Goal: Task Accomplishment & Management: Complete application form

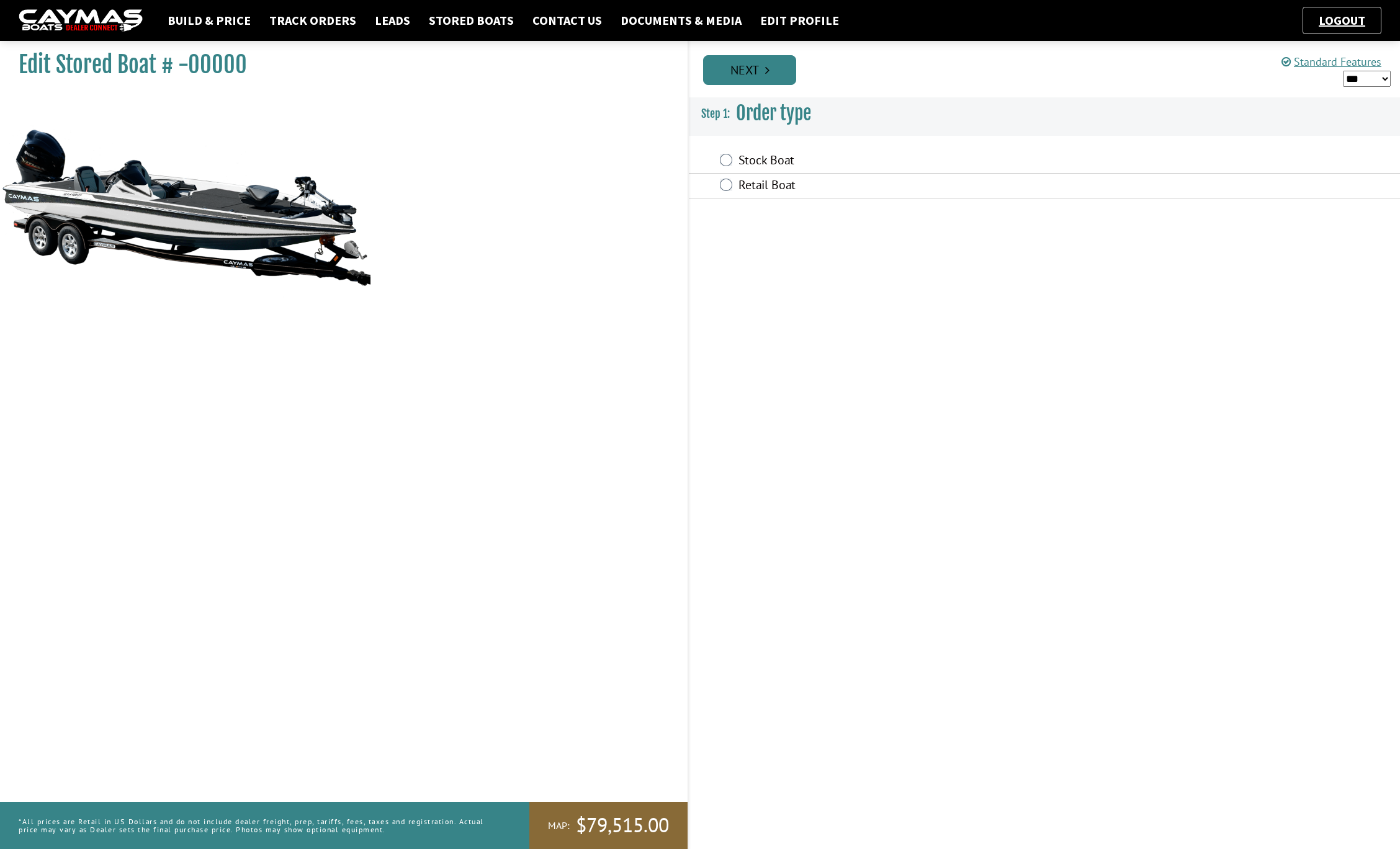
click at [766, 75] on icon "Pagination" at bounding box center [767, 70] width 5 height 12
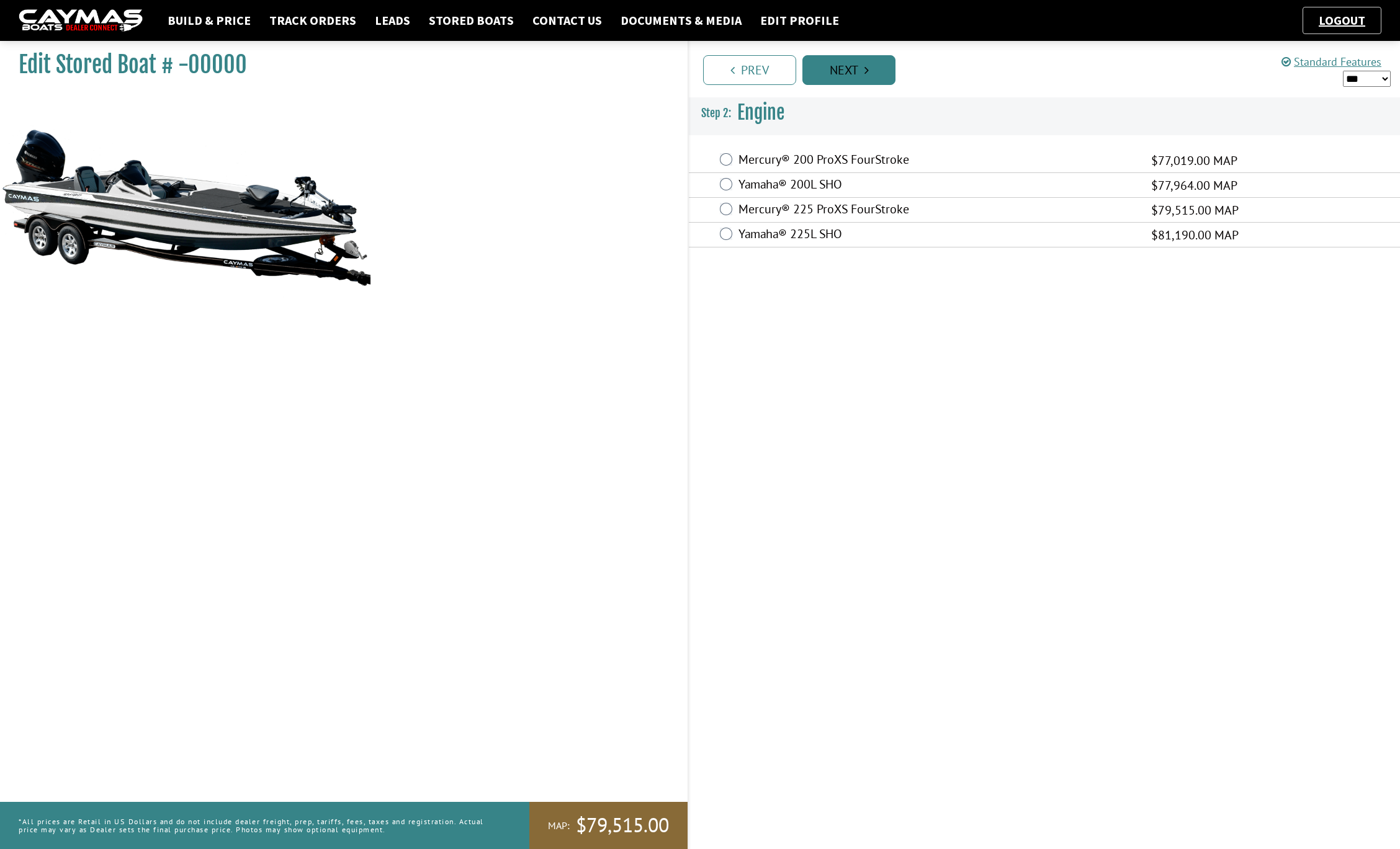
click at [853, 73] on link "Next" at bounding box center [849, 70] width 94 height 30
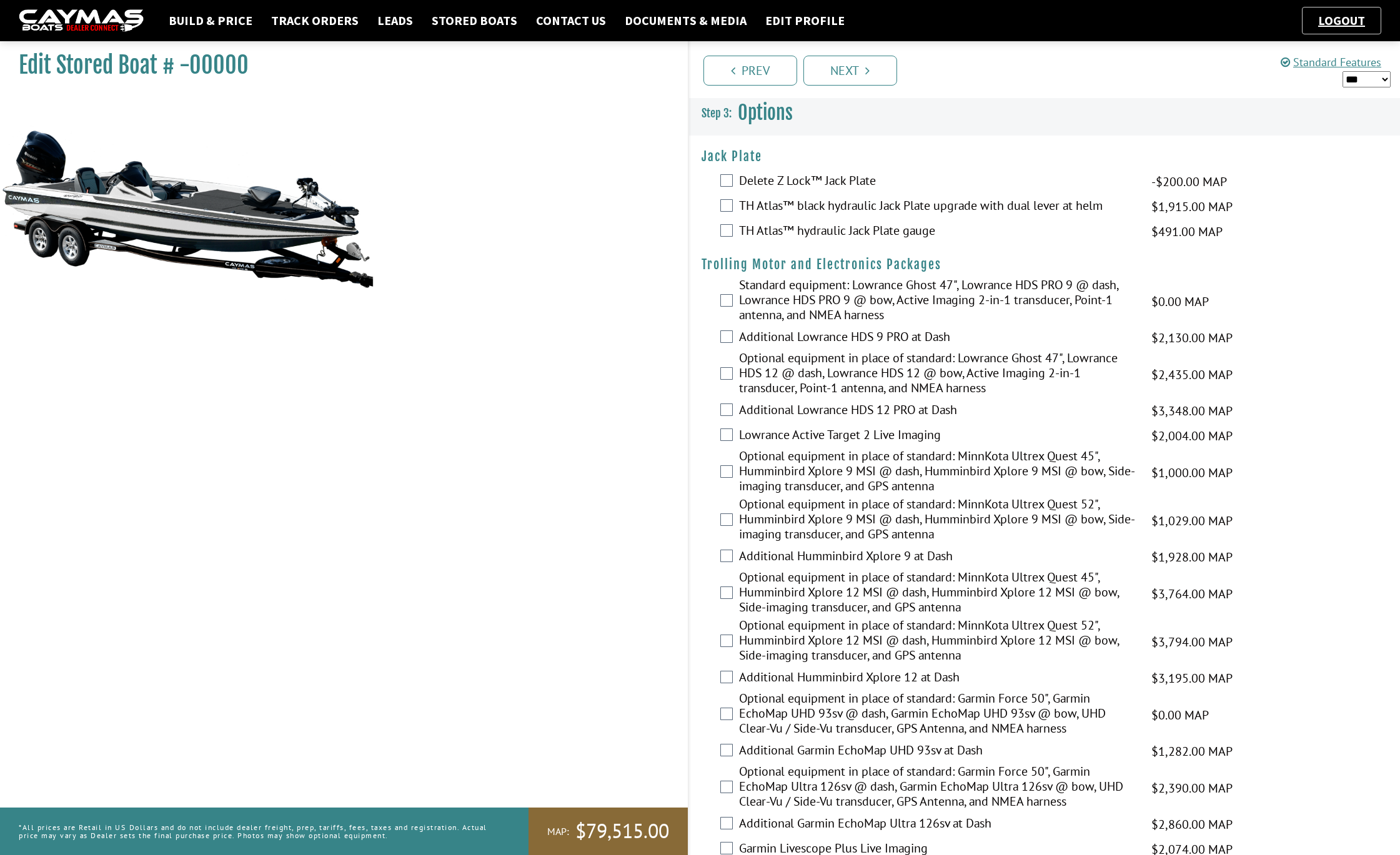
click at [784, 294] on label "Standard equipment: Lowrance Ghost 47", Lowrance HDS PRO 9 @ dash, Lowrance HDS…" at bounding box center [936, 302] width 397 height 48
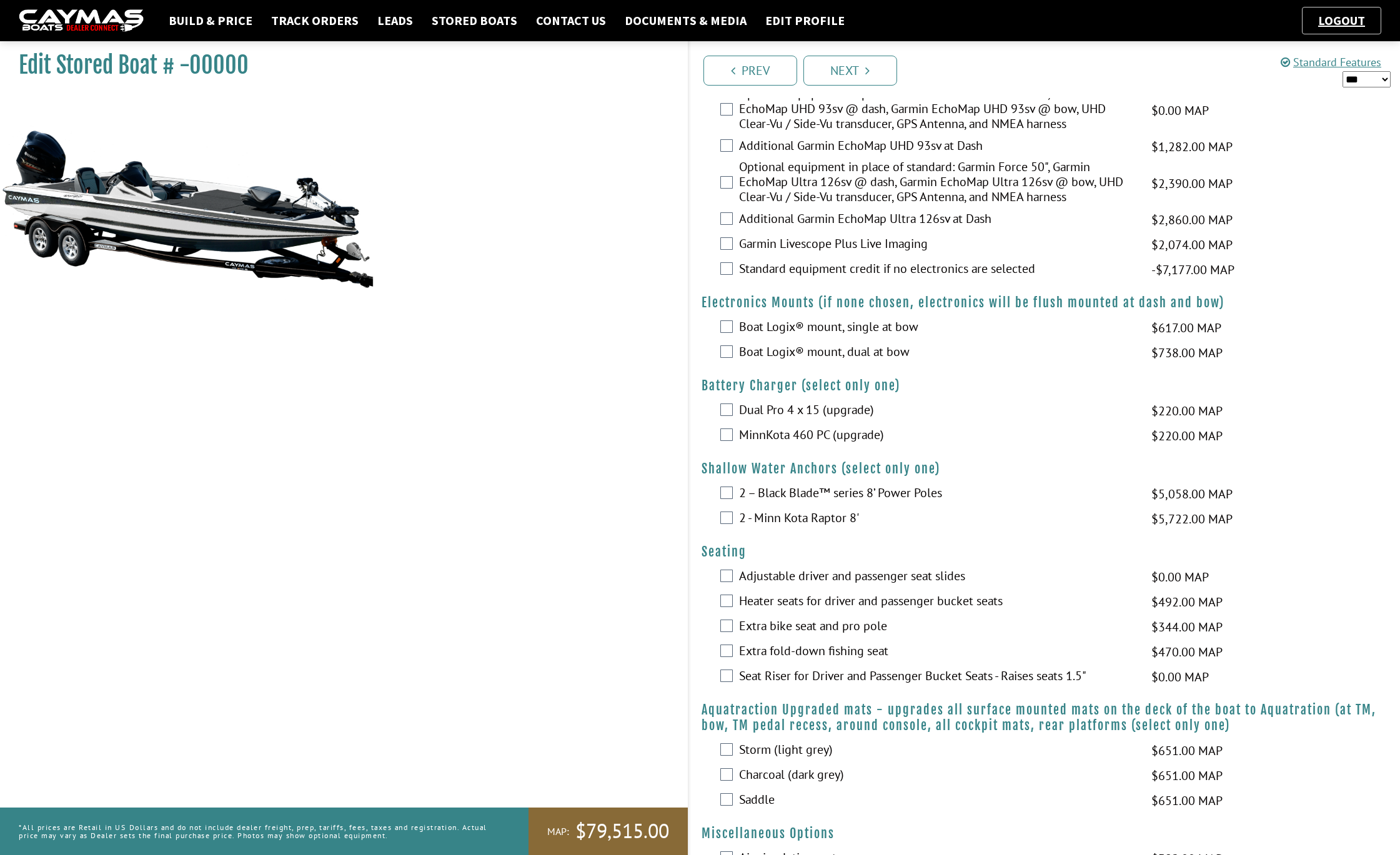
scroll to position [618, 0]
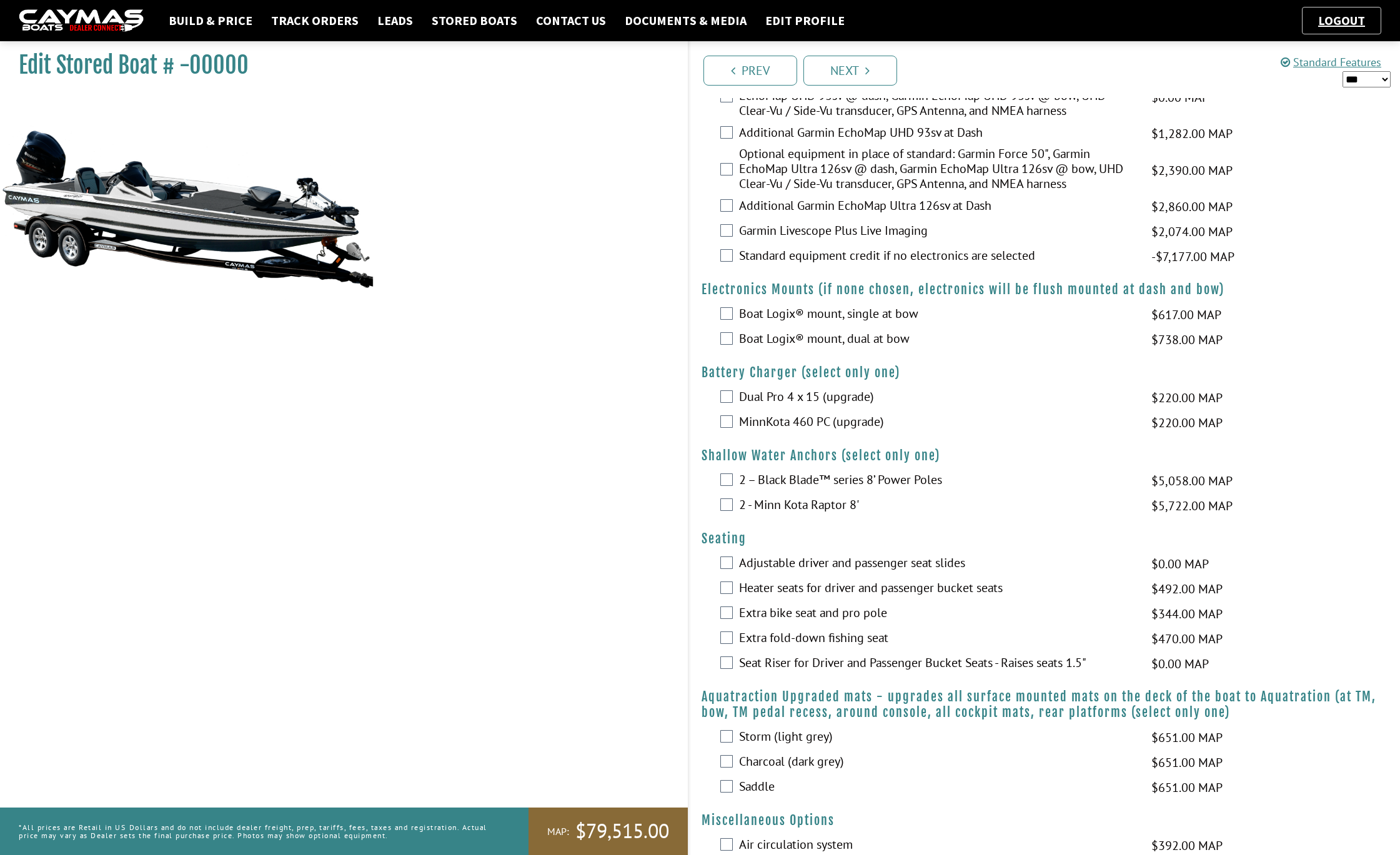
click at [811, 394] on label "Dual Pro 4 x 15 (upgrade)" at bounding box center [936, 398] width 397 height 18
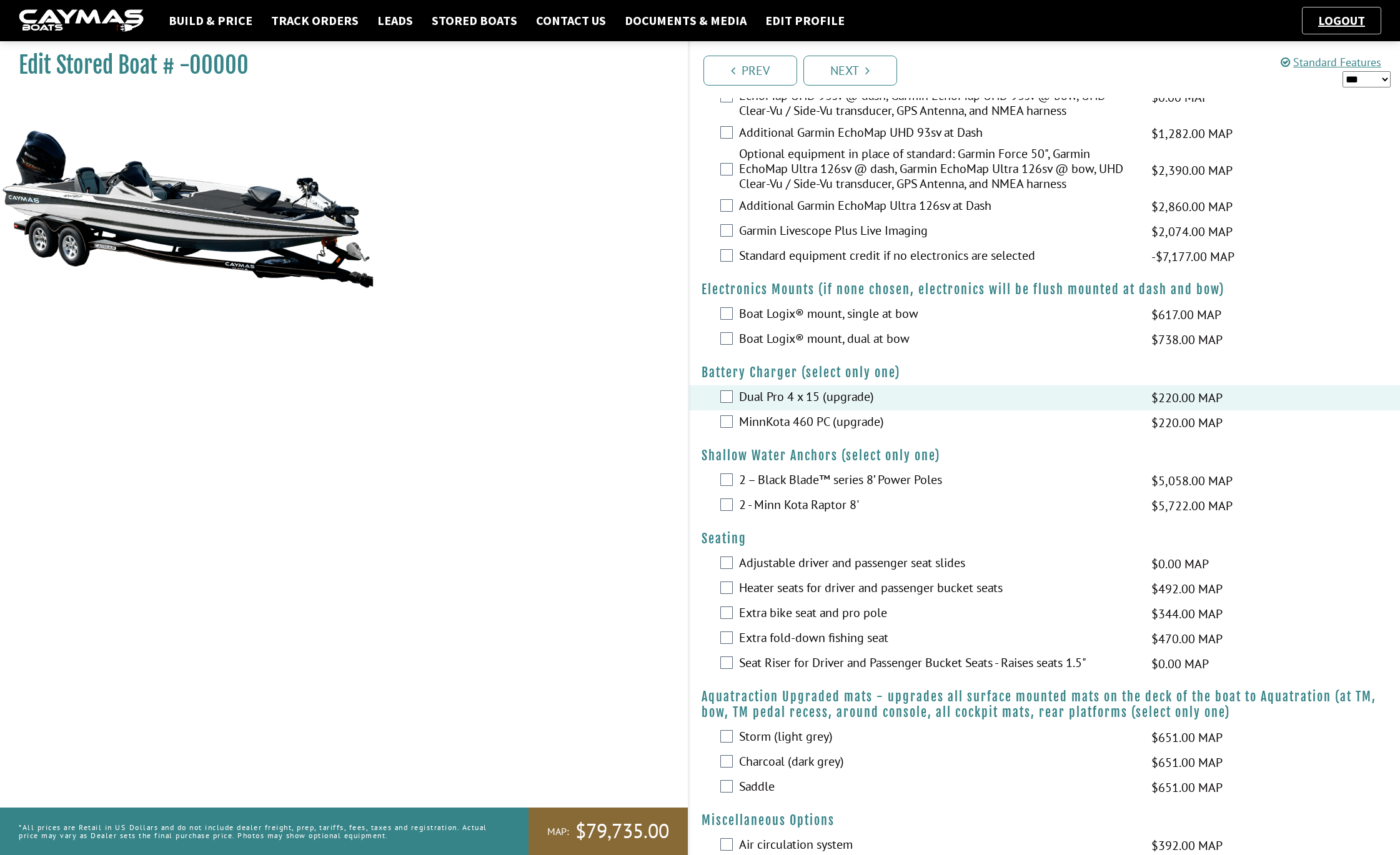
click at [805, 477] on label "2 – Black Blade™ series 8’ Power Poles" at bounding box center [936, 481] width 397 height 18
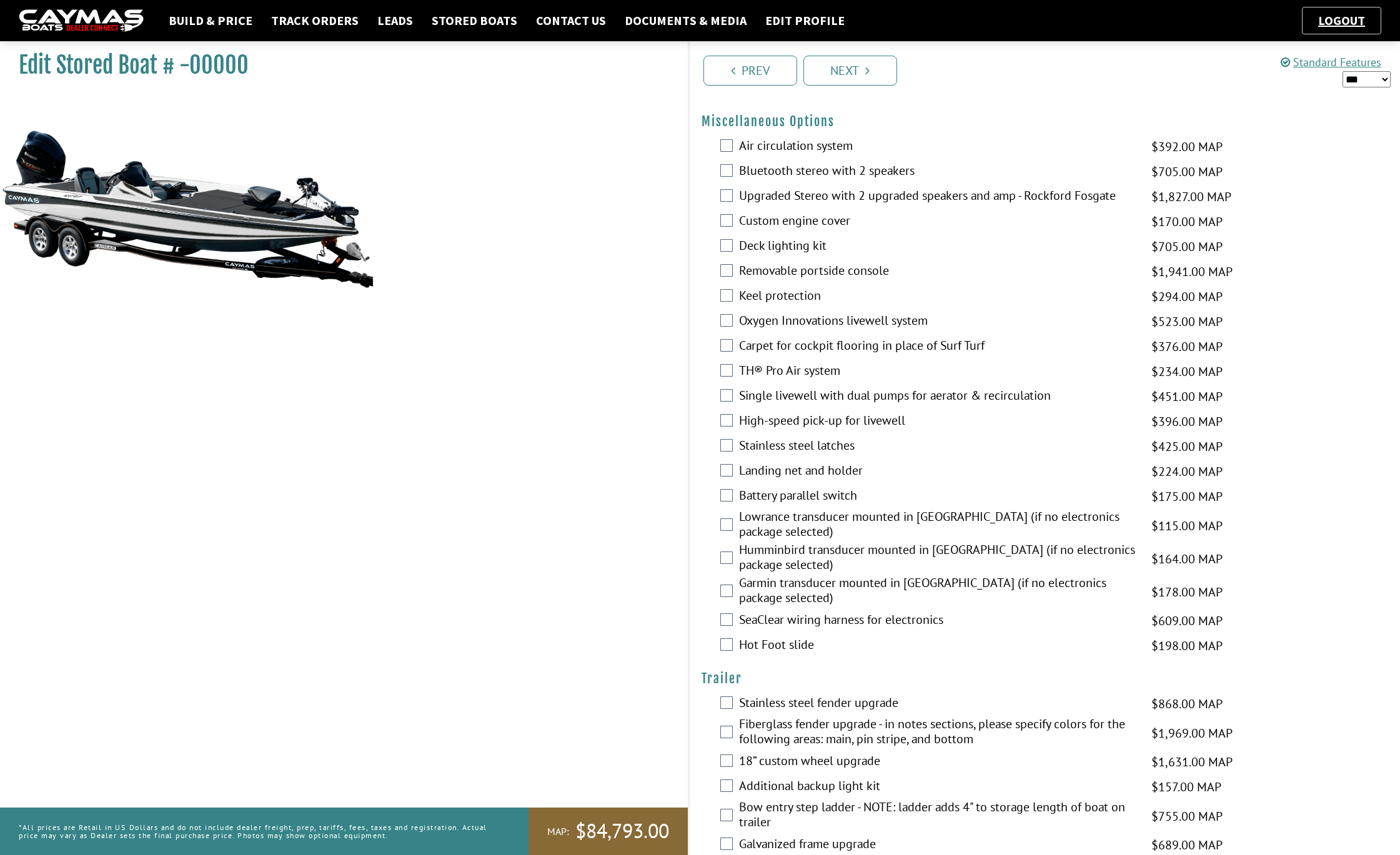
scroll to position [1352, 0]
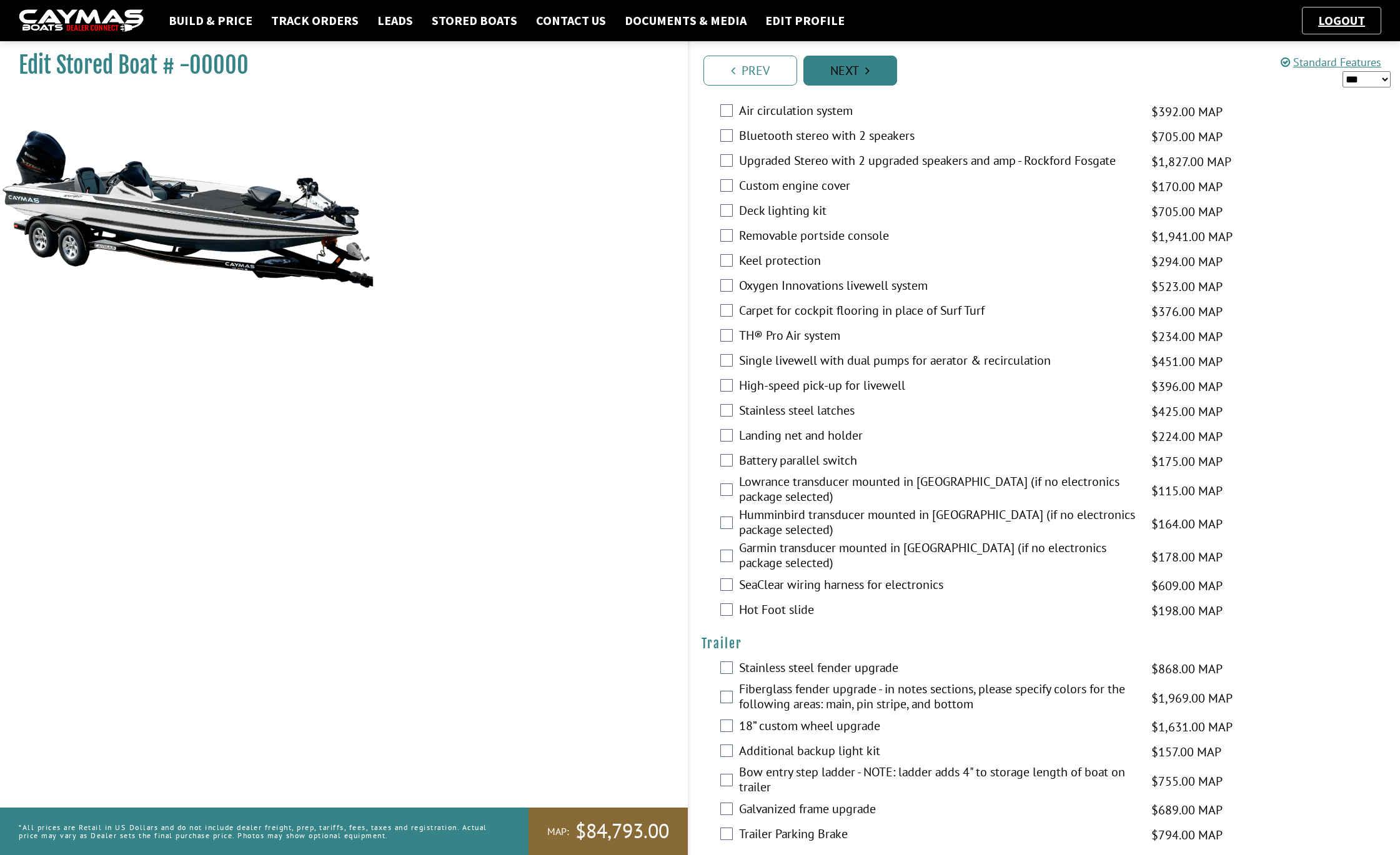
click at [842, 61] on link "Next" at bounding box center [850, 70] width 94 height 30
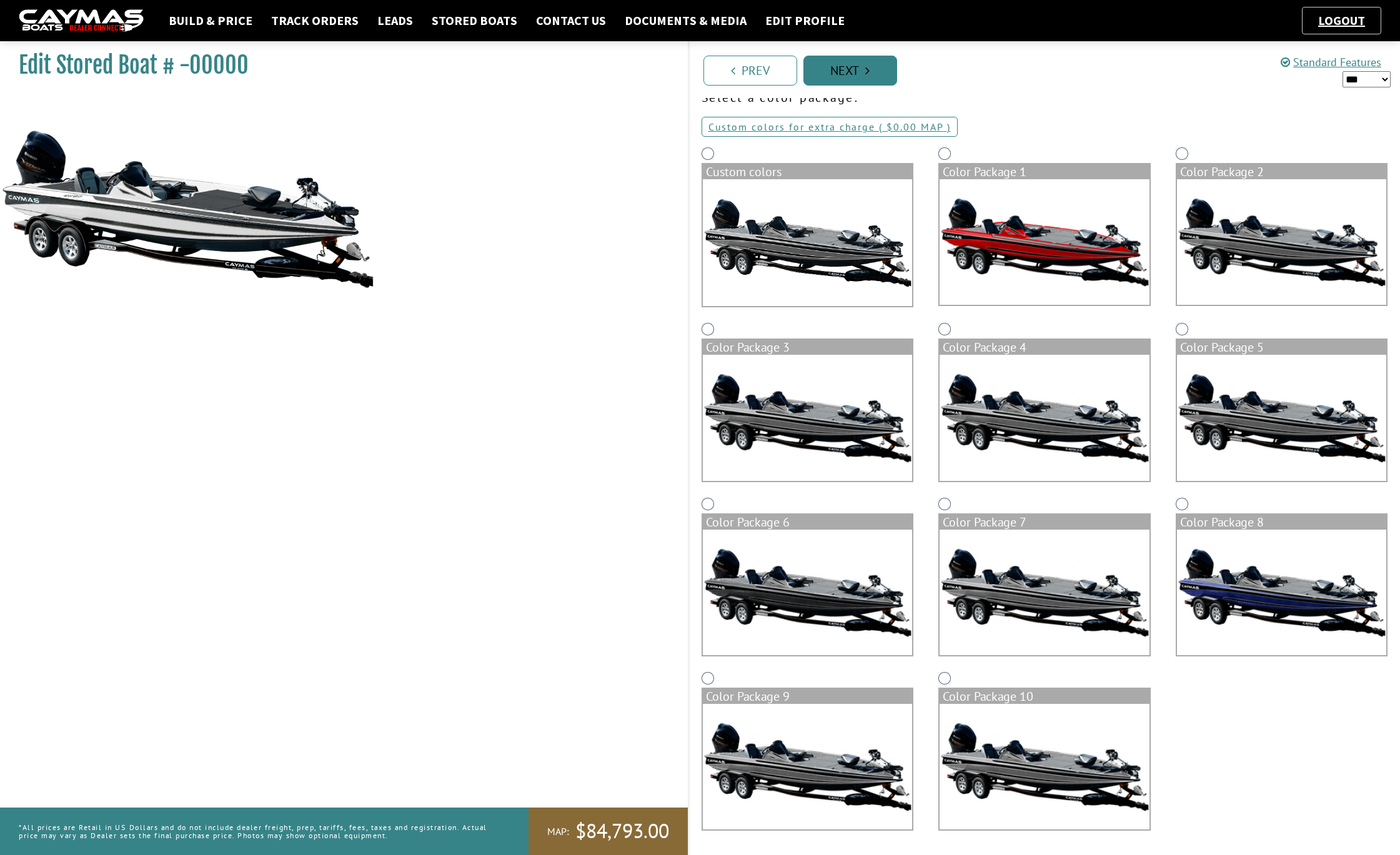
scroll to position [0, 0]
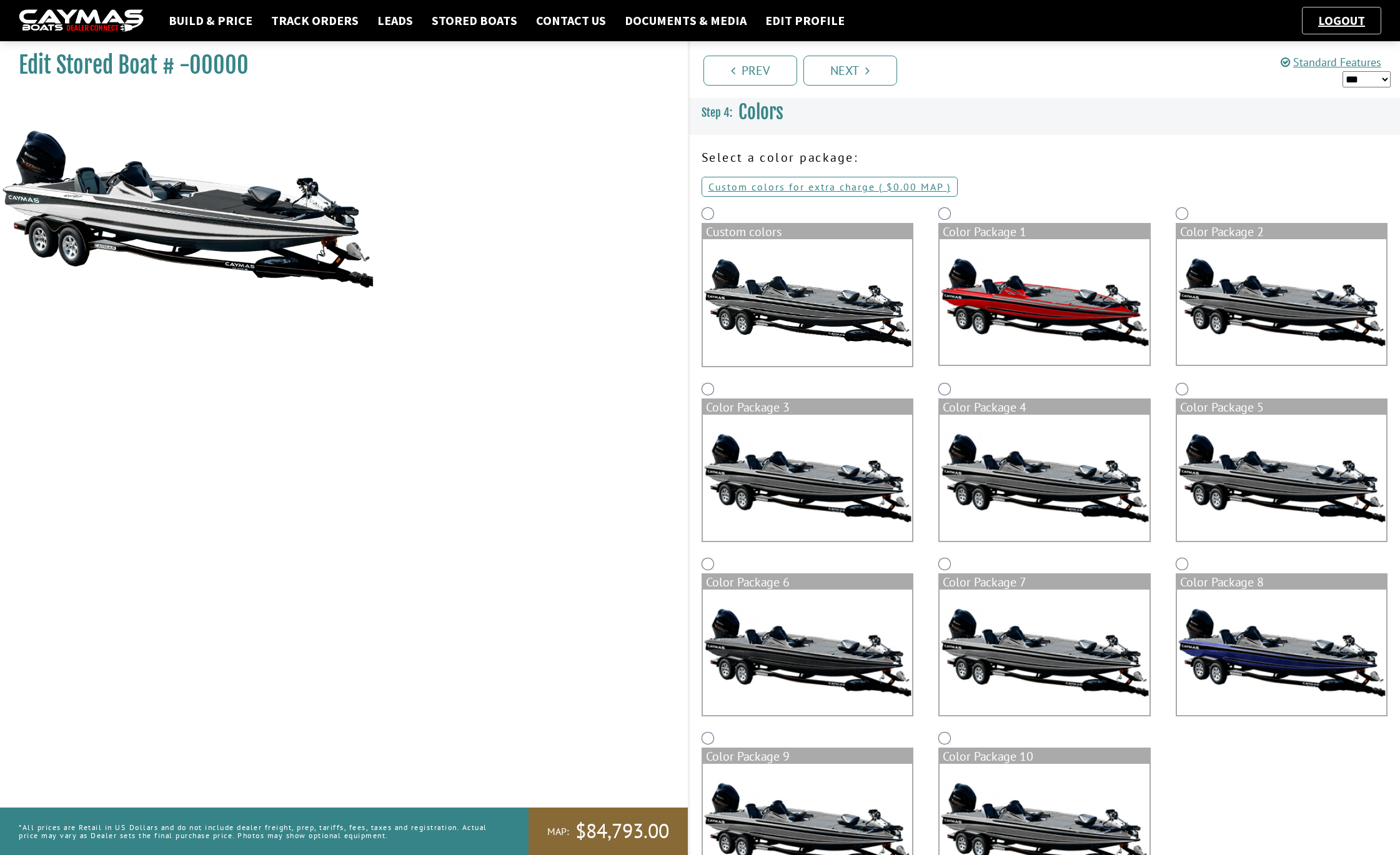
click at [850, 637] on img at bounding box center [808, 652] width 210 height 126
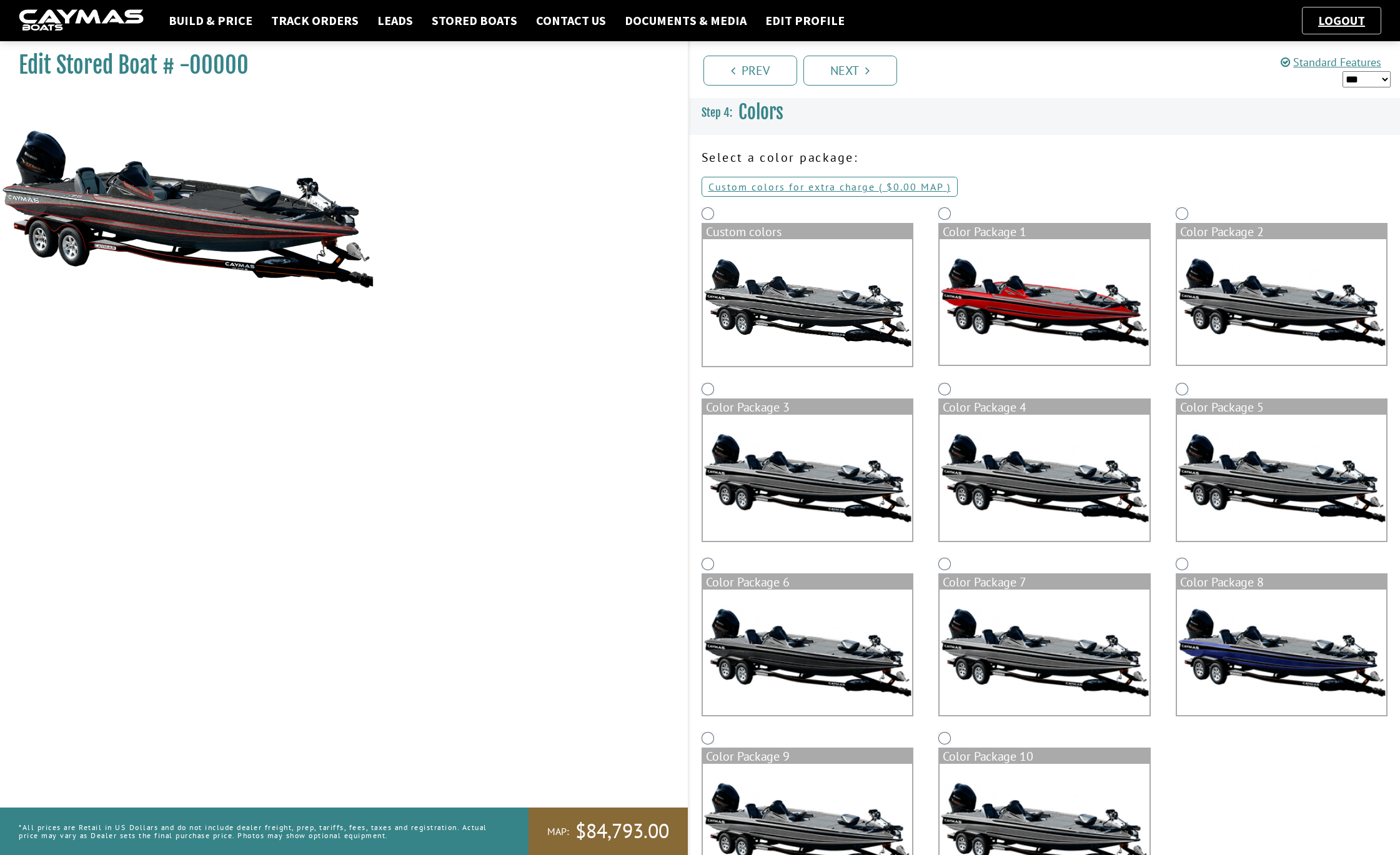
click at [1015, 626] on img at bounding box center [1044, 652] width 210 height 126
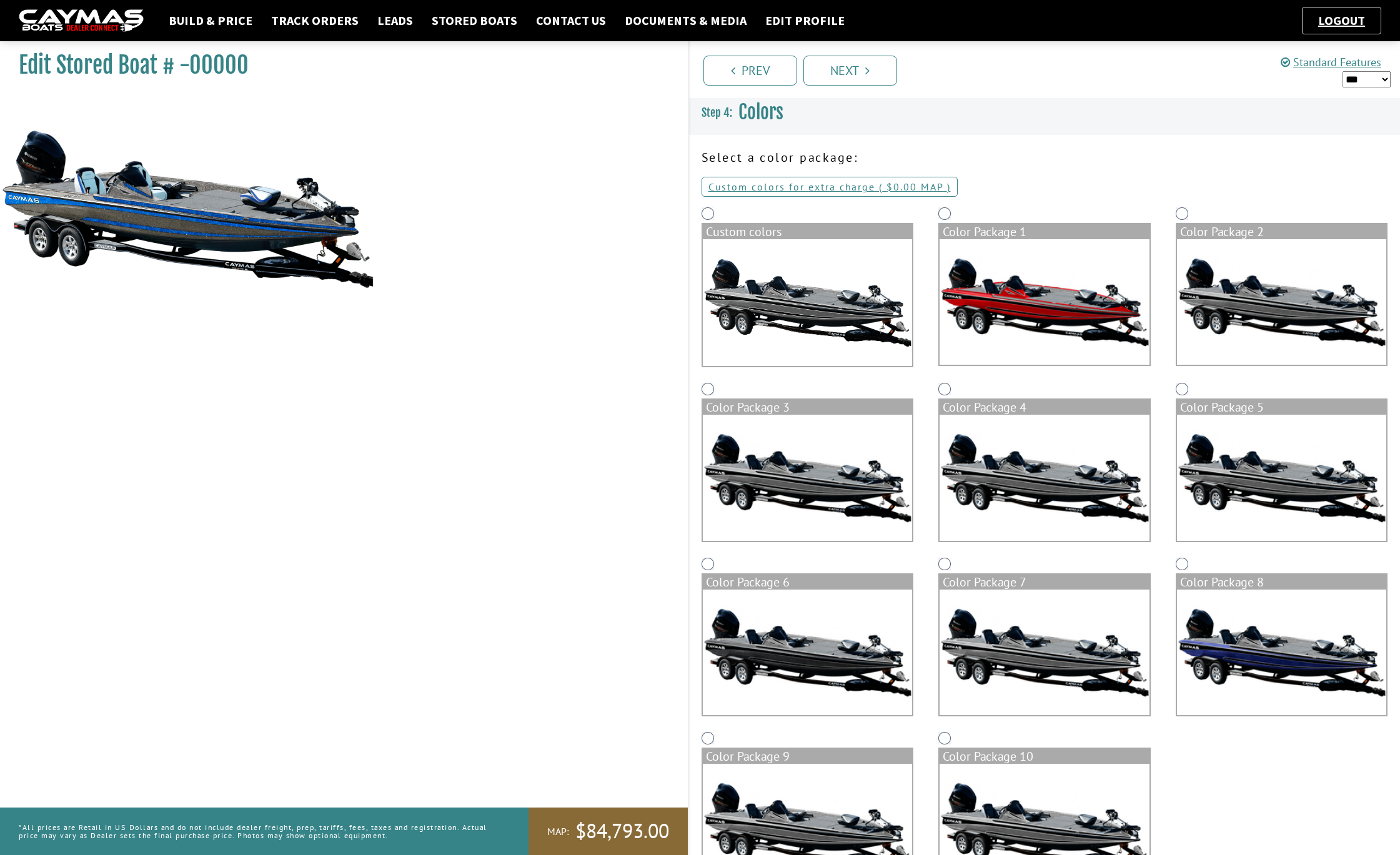
click at [1261, 278] on img at bounding box center [1281, 302] width 210 height 126
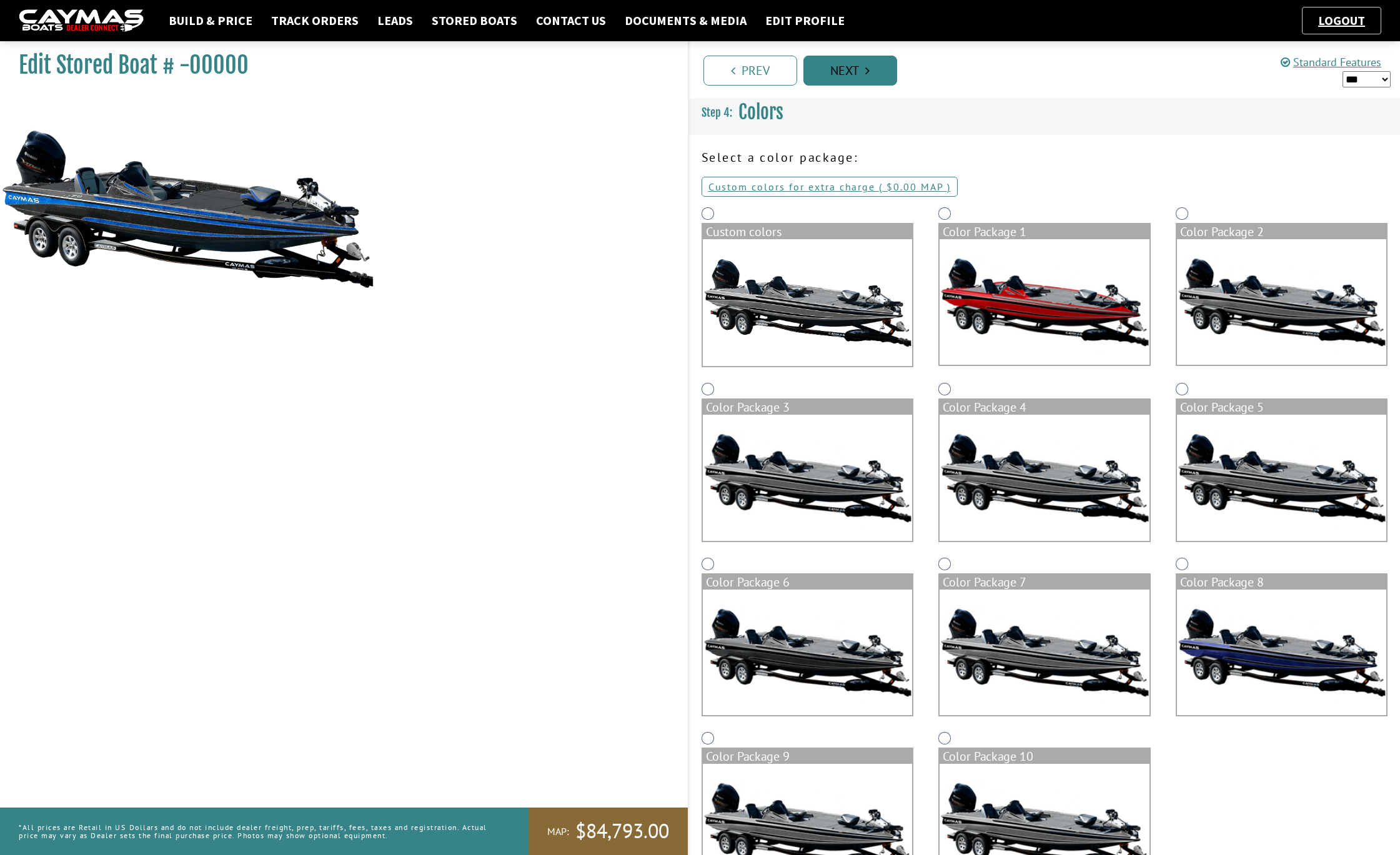
click at [854, 72] on link "Next" at bounding box center [850, 70] width 94 height 30
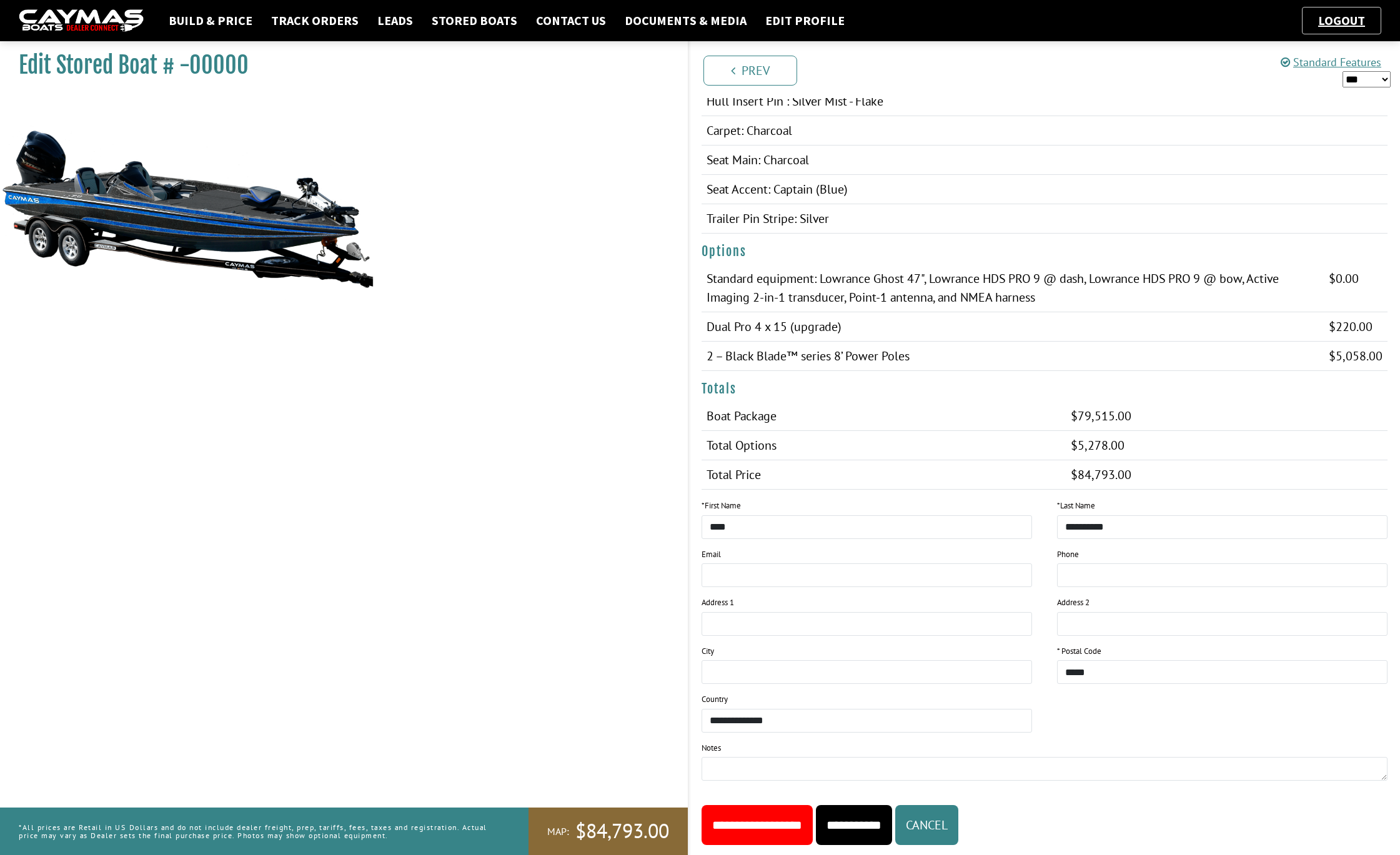
scroll to position [645, 0]
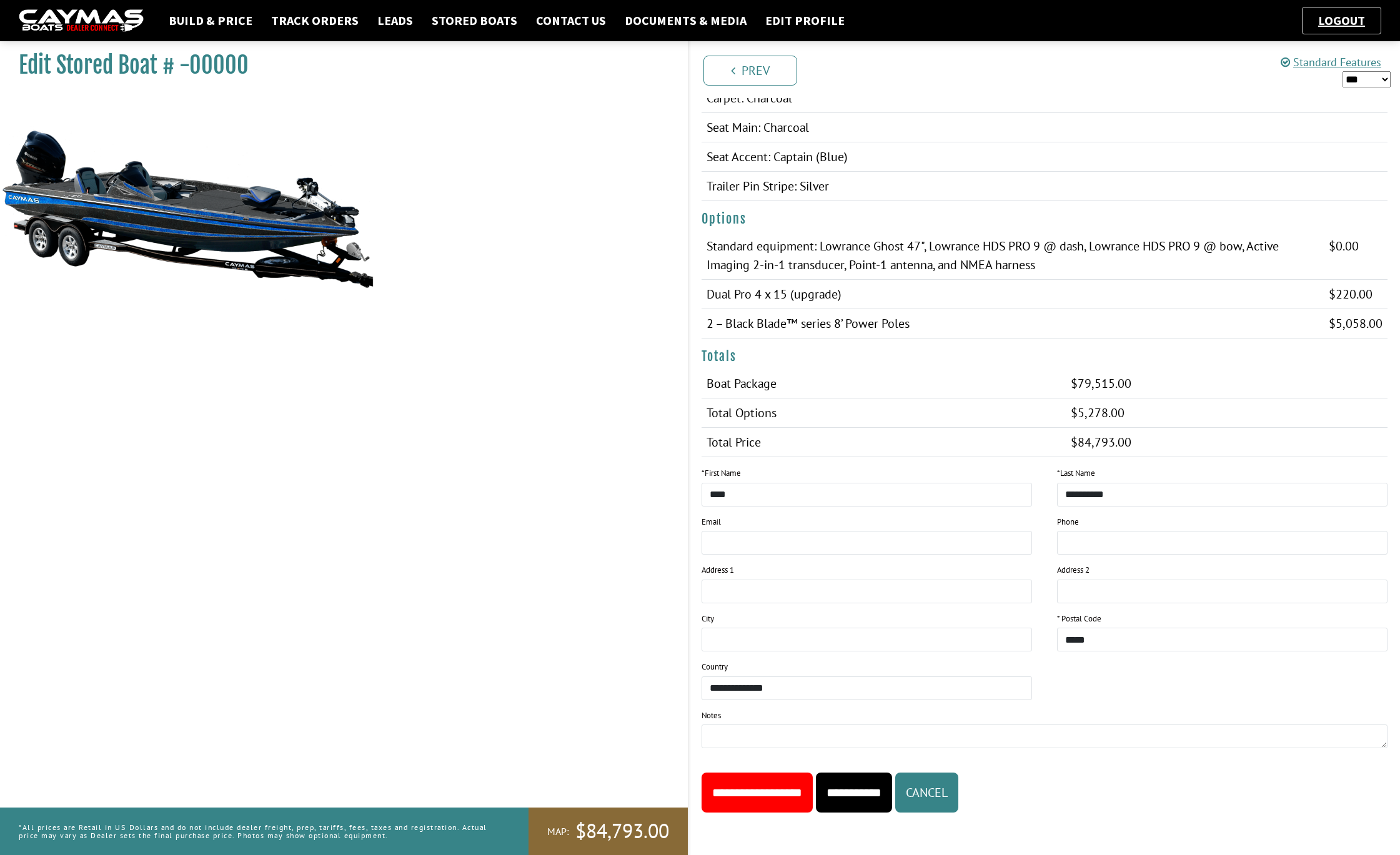
click at [883, 788] on input "**********" at bounding box center [853, 794] width 76 height 40
